Goal: Transaction & Acquisition: Purchase product/service

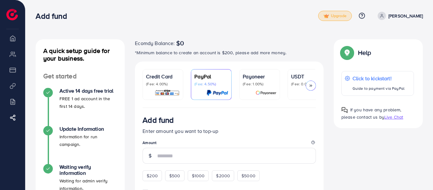
click at [346, 14] on span "Upgrade" at bounding box center [334, 16] width 23 height 5
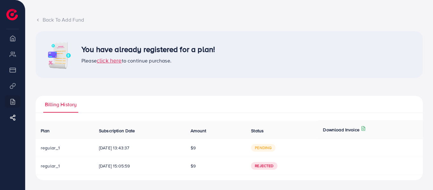
scroll to position [31, 0]
click at [270, 147] on span "pending" at bounding box center [263, 148] width 24 height 8
click at [106, 60] on span "click here" at bounding box center [109, 60] width 25 height 8
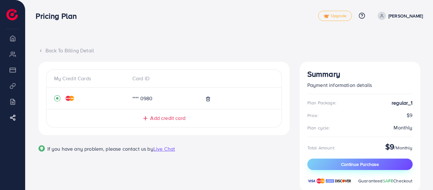
click at [362, 166] on span "Continue Purchase" at bounding box center [360, 165] width 38 height 6
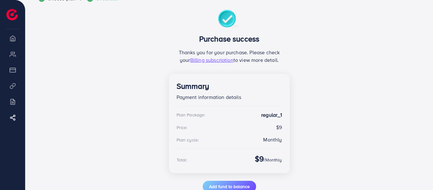
scroll to position [69, 0]
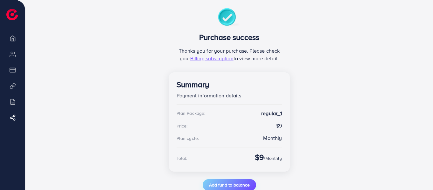
click at [238, 185] on span "Add fund to balance" at bounding box center [229, 185] width 41 height 6
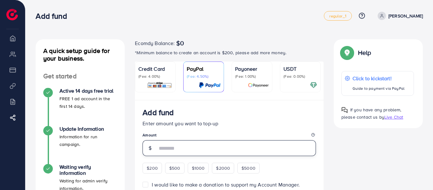
click at [221, 154] on input "number" at bounding box center [236, 149] width 159 height 16
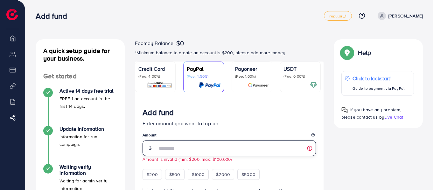
type input "**"
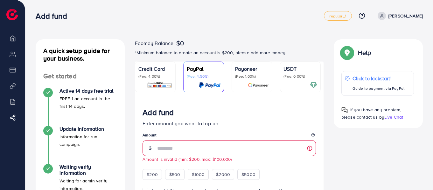
click at [144, 79] on p "(Fee: 4.00%)" at bounding box center [155, 76] width 34 height 5
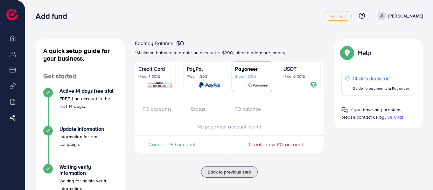
click at [162, 79] on p "(Fee: 4.00%)" at bounding box center [155, 76] width 34 height 5
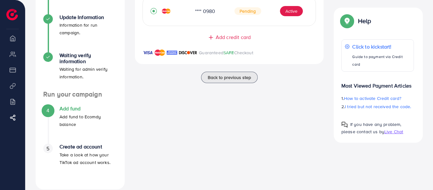
scroll to position [121, 0]
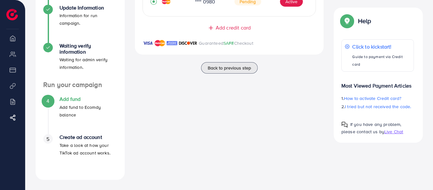
click at [297, 84] on div "Ecomdy Balance: $0 *Minimum balance to create an account is $200, please add mo…" at bounding box center [229, 49] width 199 height 262
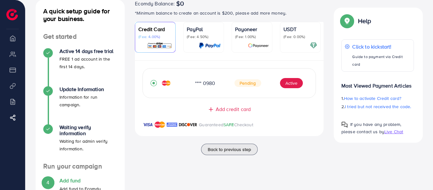
scroll to position [38, 0]
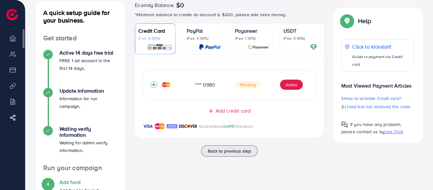
click at [13, 104] on li "Billing" at bounding box center [12, 101] width 25 height 13
click at [12, 39] on li "Overview" at bounding box center [12, 38] width 25 height 13
click at [81, 181] on h4 "Add fund" at bounding box center [88, 183] width 58 height 6
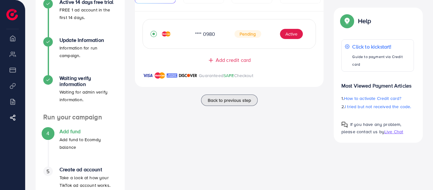
scroll to position [102, 0]
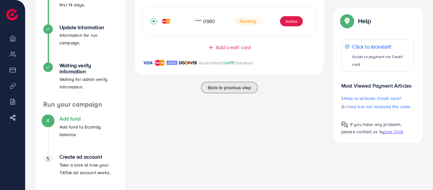
click at [72, 131] on p "Add fund to Ecomdy balance" at bounding box center [88, 130] width 58 height 15
click at [64, 128] on p "Add fund to Ecomdy balance" at bounding box center [88, 130] width 58 height 15
click at [220, 87] on span "Back to previous step" at bounding box center [229, 88] width 43 height 6
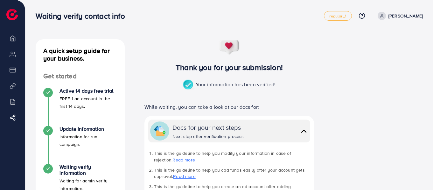
scroll to position [150, 0]
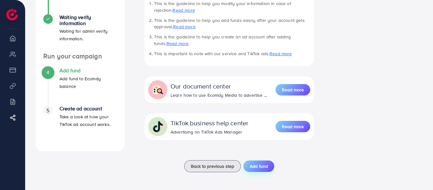
click at [262, 168] on span "Add fund" at bounding box center [259, 166] width 18 height 6
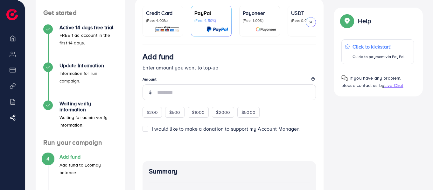
scroll to position [51, 0]
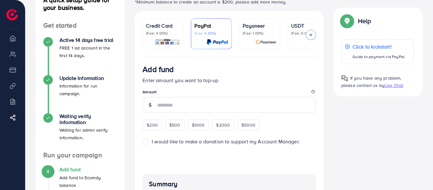
click at [167, 32] on p "(Fee: 4.00%)" at bounding box center [163, 33] width 34 height 5
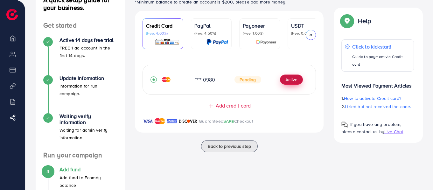
click at [292, 82] on button "Active" at bounding box center [291, 80] width 23 height 10
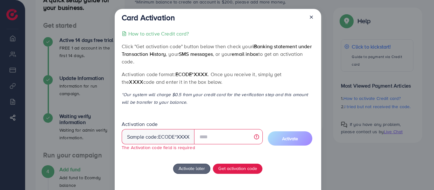
click at [310, 18] on line at bounding box center [311, 17] width 3 height 3
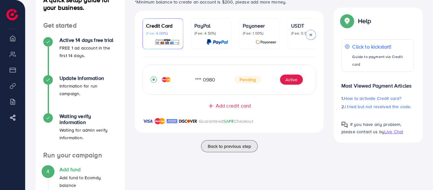
click at [80, 176] on p "Add fund to Ecomdy balance" at bounding box center [88, 181] width 58 height 15
click at [393, 129] on span "Live Chat" at bounding box center [393, 132] width 19 height 6
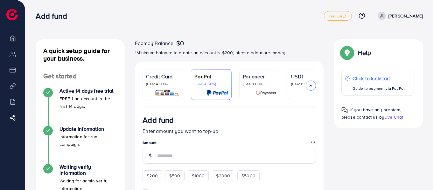
click at [393, 117] on span "Live Chat" at bounding box center [393, 117] width 19 height 6
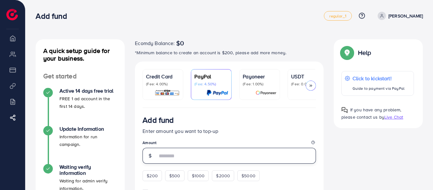
click at [228, 158] on input "number" at bounding box center [236, 156] width 159 height 16
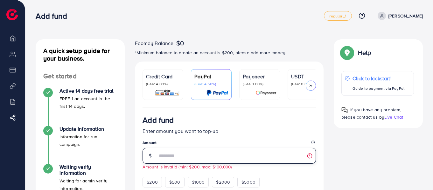
type input "*"
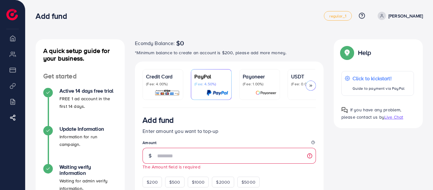
click at [159, 85] on p "(Fee: 4.00%)" at bounding box center [163, 84] width 34 height 5
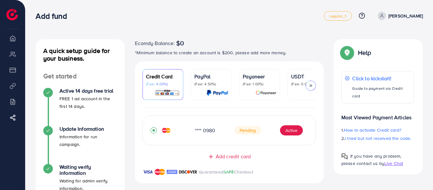
scroll to position [121, 0]
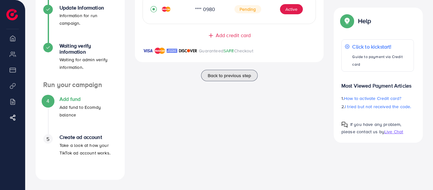
click at [86, 109] on p "Add fund to Ecomdy balance" at bounding box center [88, 111] width 58 height 15
click at [74, 106] on p "Add fund to Ecomdy balance" at bounding box center [88, 111] width 58 height 15
click at [225, 79] on span "Back to previous step" at bounding box center [229, 76] width 43 height 6
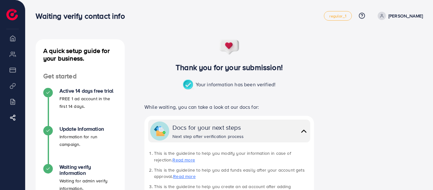
scroll to position [150, 0]
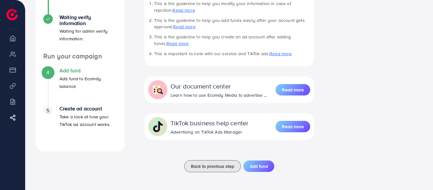
click at [68, 79] on p "Add fund to Ecomdy balance" at bounding box center [88, 82] width 58 height 15
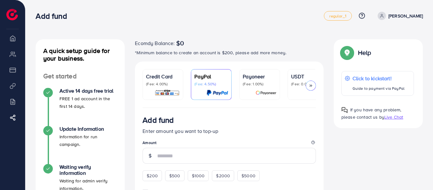
scroll to position [167, 0]
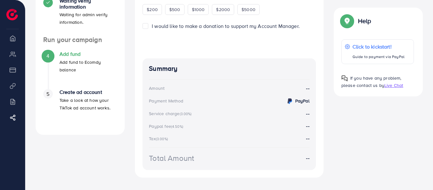
click at [433, 46] on div "A quick setup guide for your business. Get started Active 14 days free trial FR…" at bounding box center [228, 26] width 407 height 387
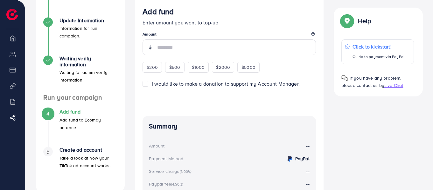
scroll to position [103, 0]
